Goal: Information Seeking & Learning: Learn about a topic

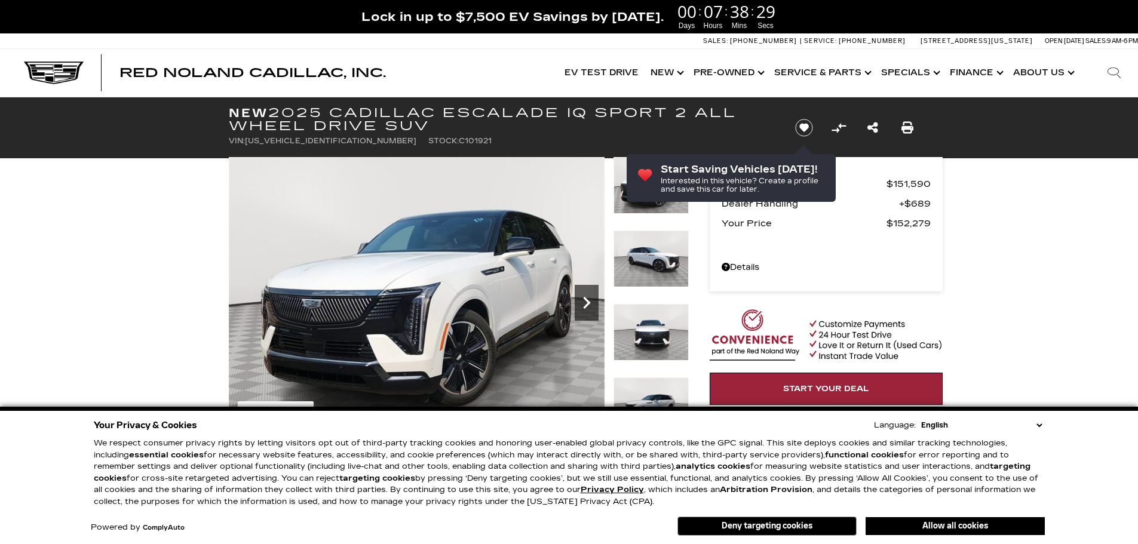
click at [593, 299] on icon "Next" at bounding box center [587, 303] width 24 height 24
click at [946, 526] on button "Allow all cookies" at bounding box center [955, 526] width 179 height 18
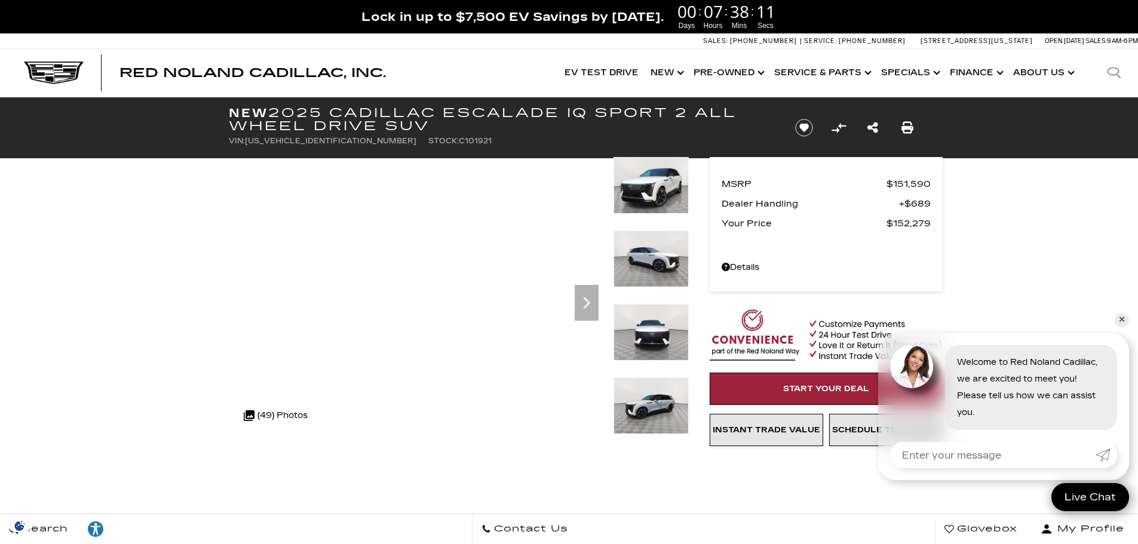
click at [645, 262] on img at bounding box center [650, 259] width 75 height 57
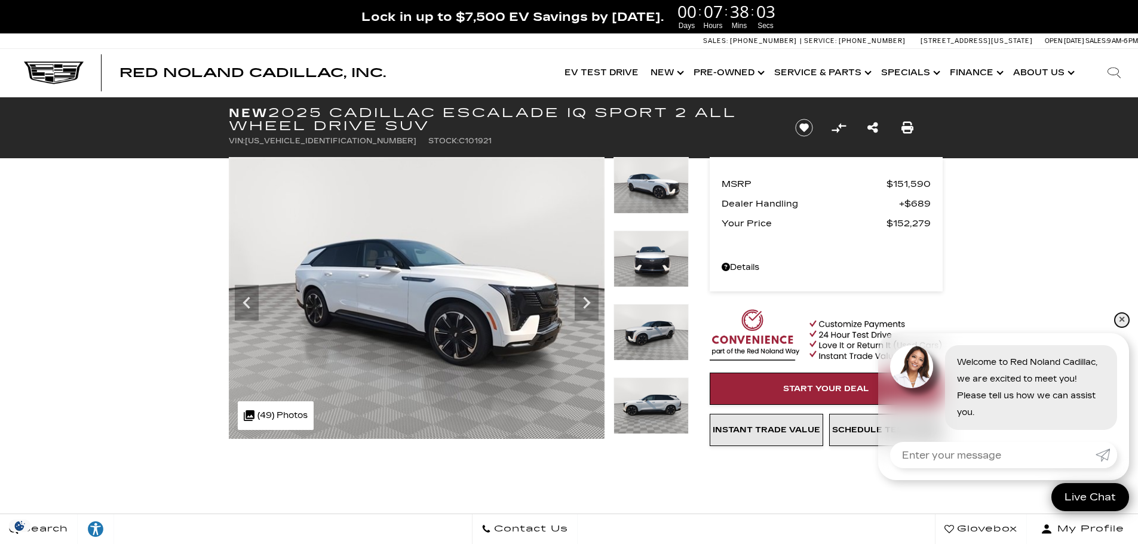
click at [1124, 318] on link "✕" at bounding box center [1122, 320] width 14 height 14
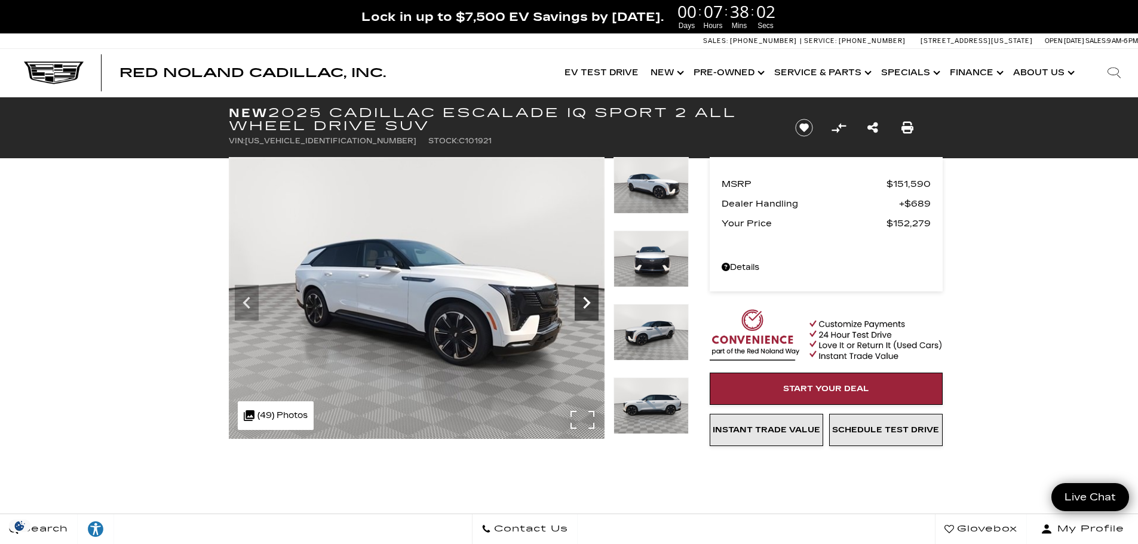
click at [587, 299] on icon "Next" at bounding box center [586, 303] width 7 height 12
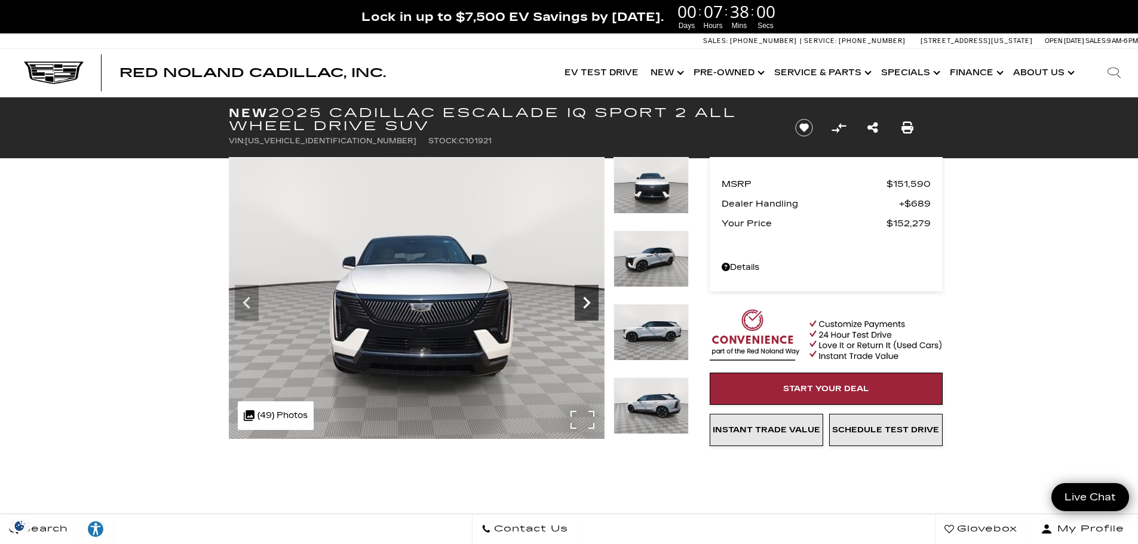
click at [587, 299] on icon "Next" at bounding box center [587, 303] width 24 height 24
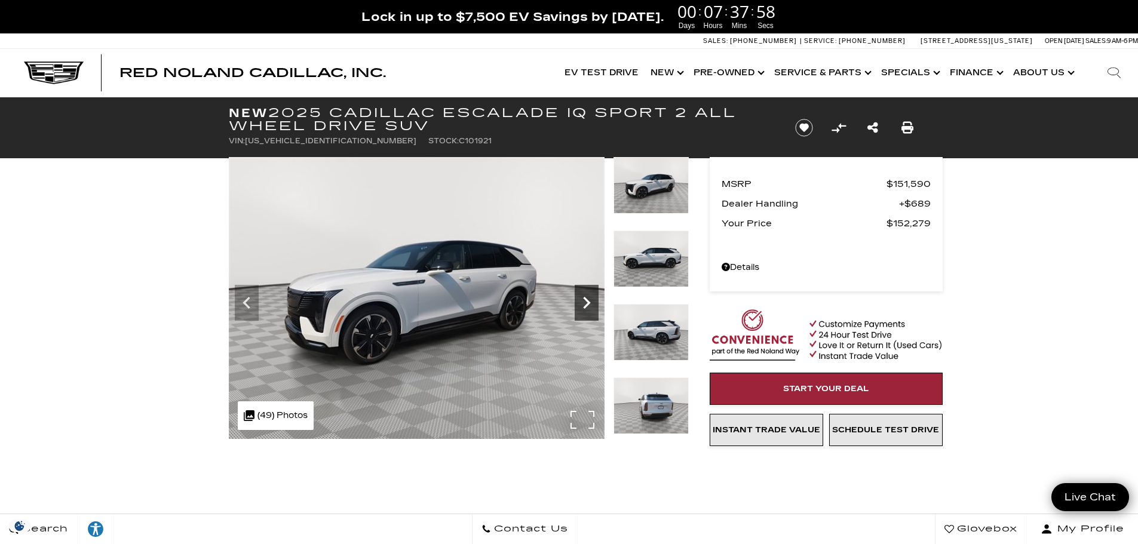
click at [587, 299] on icon "Next" at bounding box center [587, 303] width 24 height 24
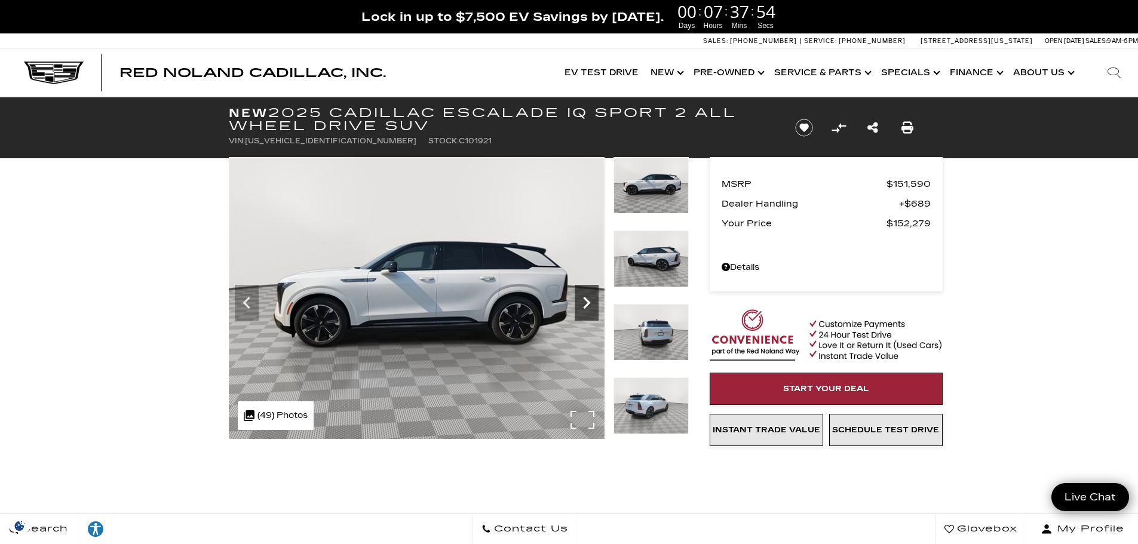
click at [587, 299] on icon "Next" at bounding box center [587, 303] width 24 height 24
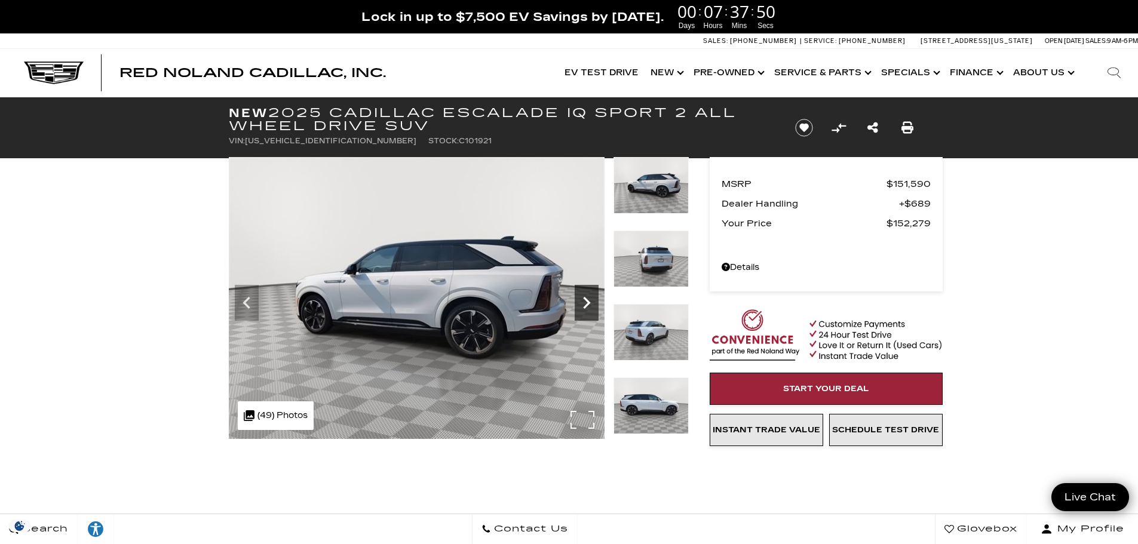
click at [587, 299] on icon "Next" at bounding box center [587, 303] width 24 height 24
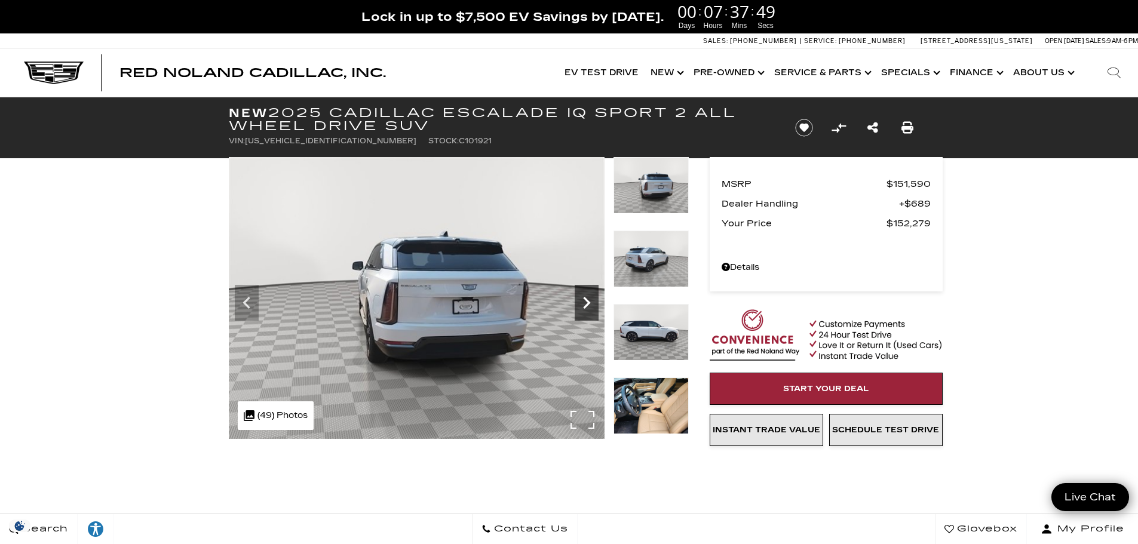
click at [587, 299] on icon "Next" at bounding box center [587, 303] width 24 height 24
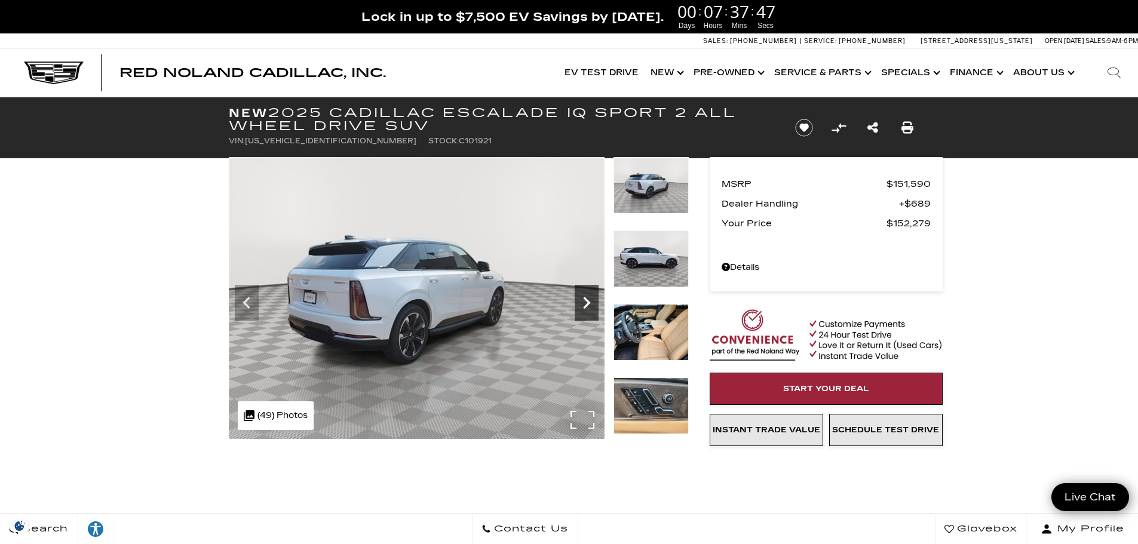
click at [587, 299] on icon "Next" at bounding box center [587, 303] width 24 height 24
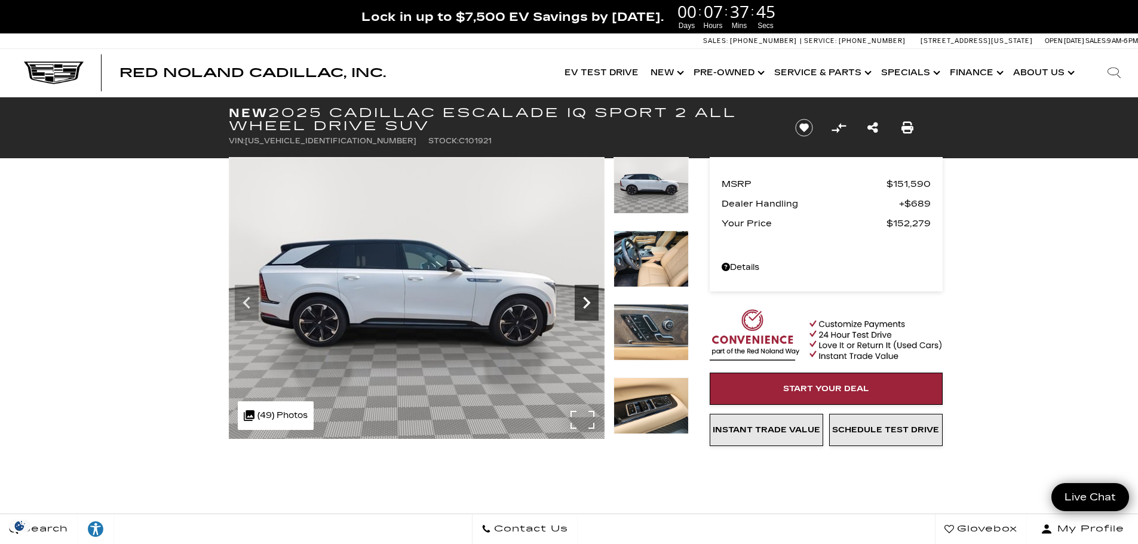
click at [587, 299] on icon "Next" at bounding box center [587, 303] width 24 height 24
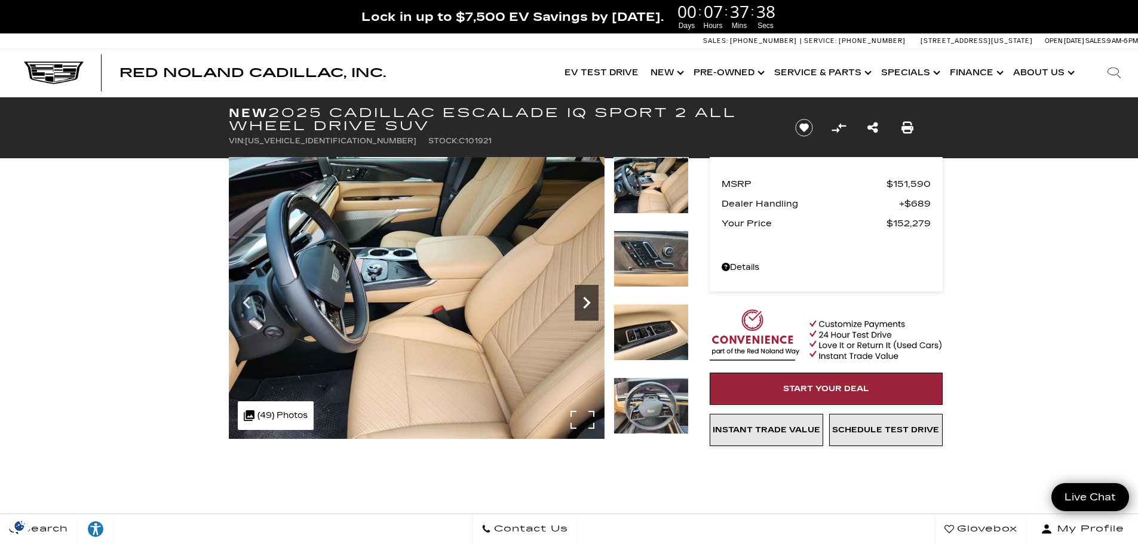
click at [587, 299] on icon "Next" at bounding box center [587, 303] width 24 height 24
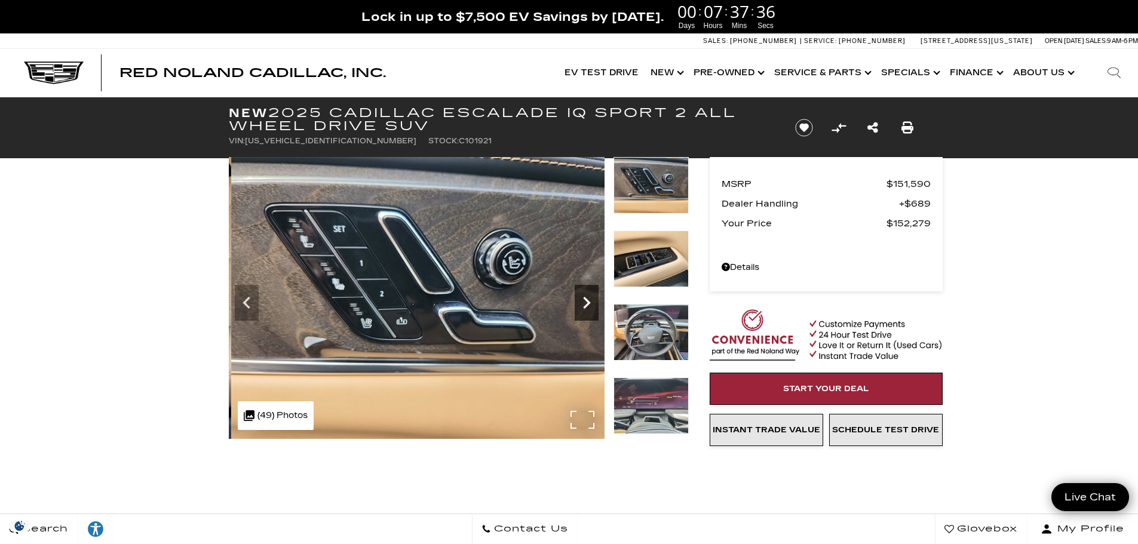
click at [590, 300] on icon "Next" at bounding box center [587, 303] width 24 height 24
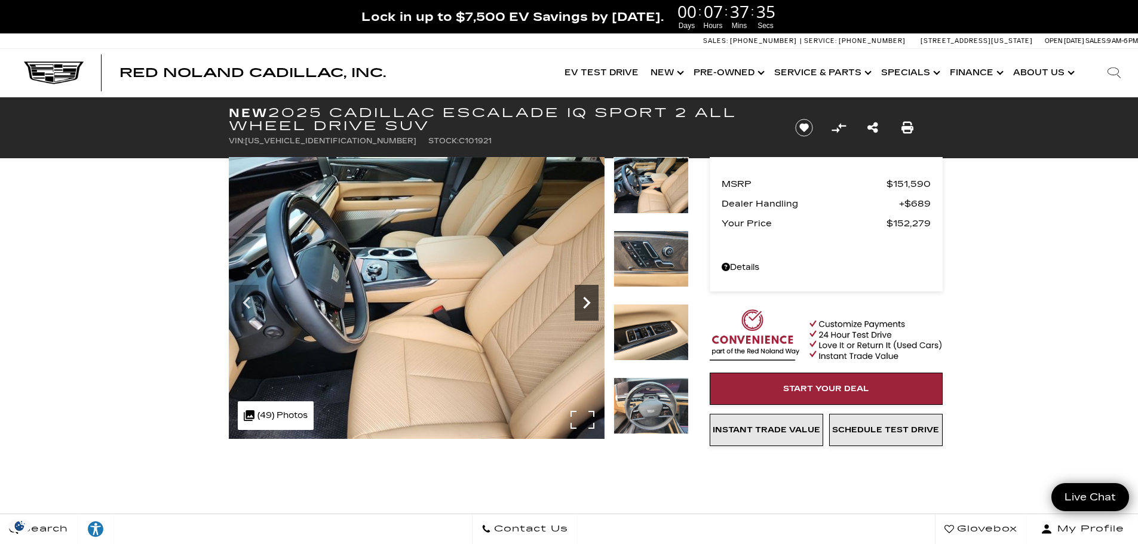
click at [590, 300] on icon "Next" at bounding box center [587, 303] width 24 height 24
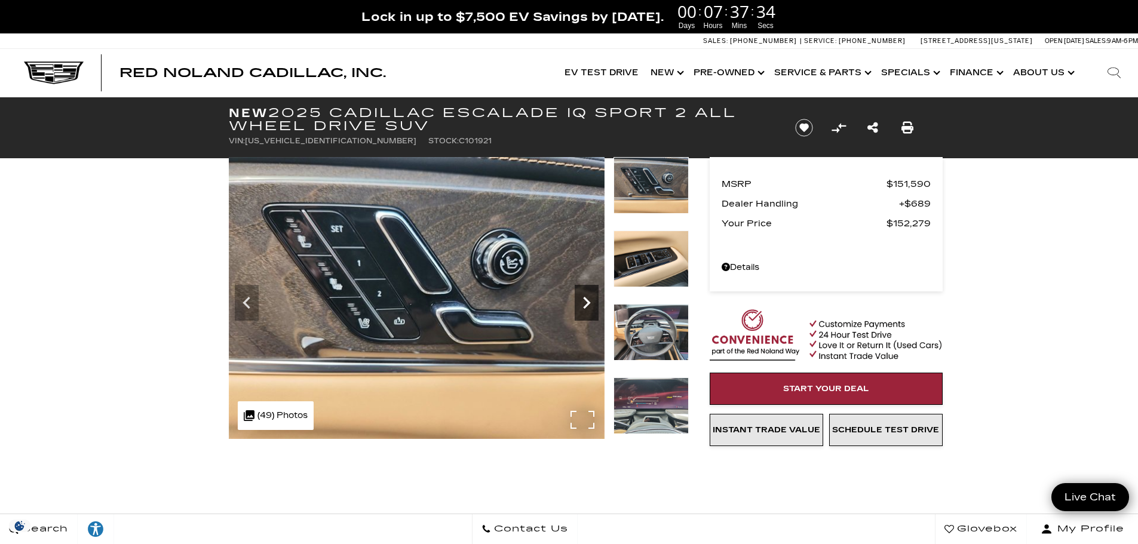
click at [587, 300] on icon "Next" at bounding box center [586, 303] width 7 height 12
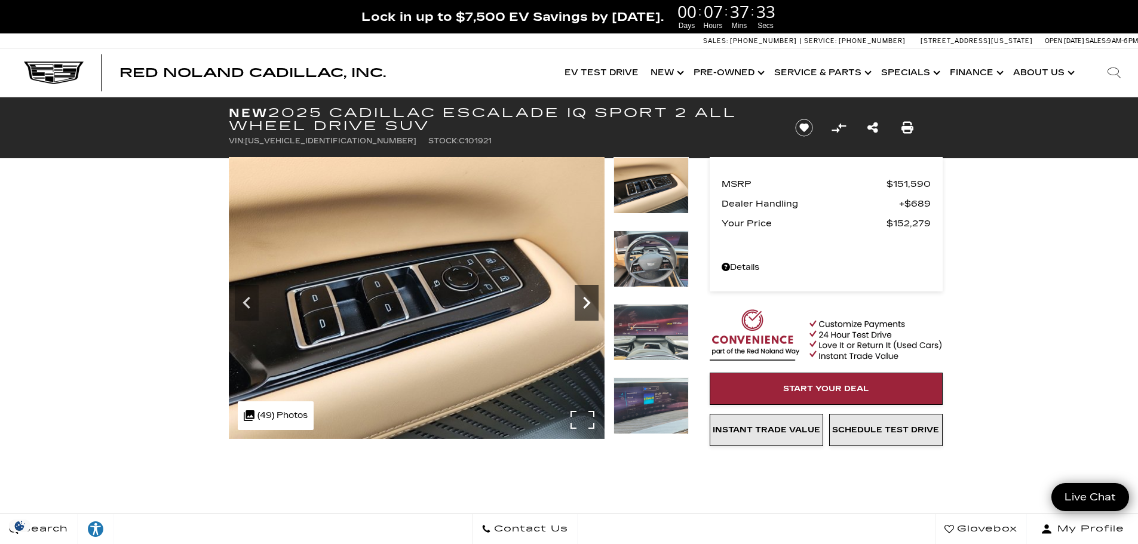
click at [587, 300] on icon "Next" at bounding box center [586, 303] width 7 height 12
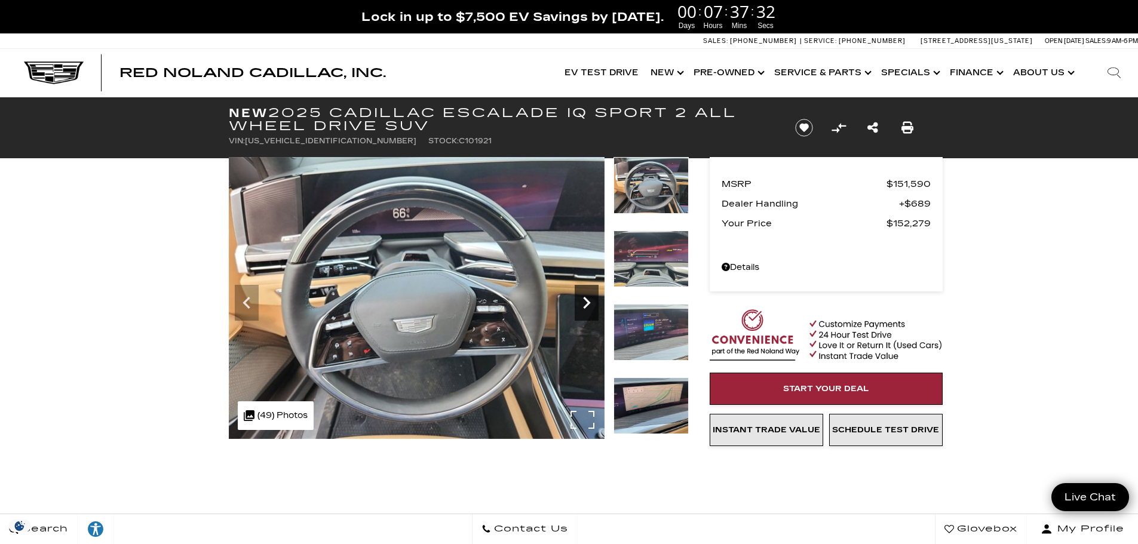
click at [587, 300] on icon "Next" at bounding box center [586, 303] width 7 height 12
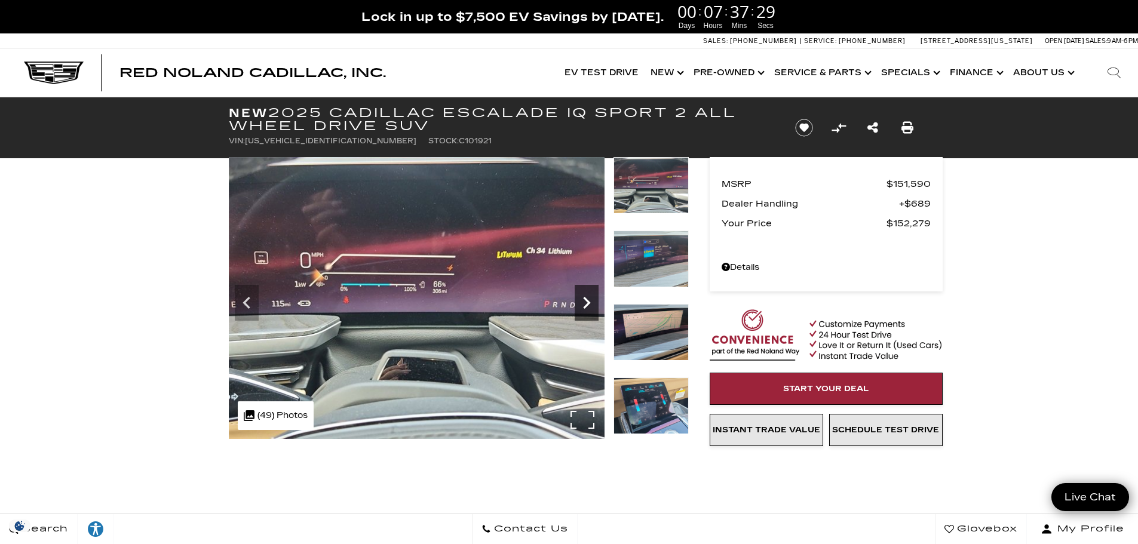
click at [587, 300] on icon "Next" at bounding box center [586, 303] width 7 height 12
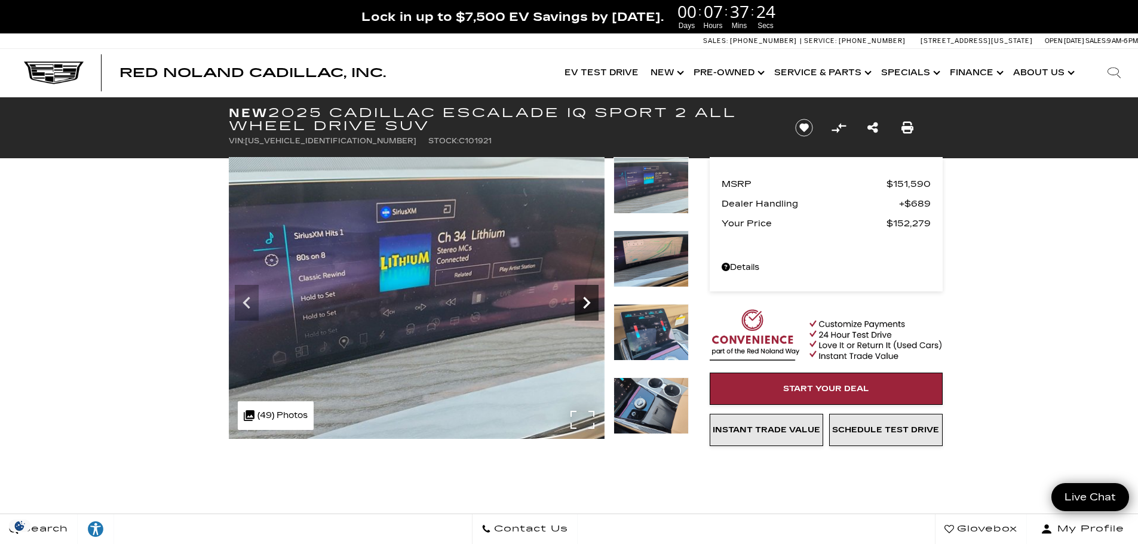
click at [586, 302] on icon "Next" at bounding box center [587, 303] width 24 height 24
